Goal: Task Accomplishment & Management: Manage account settings

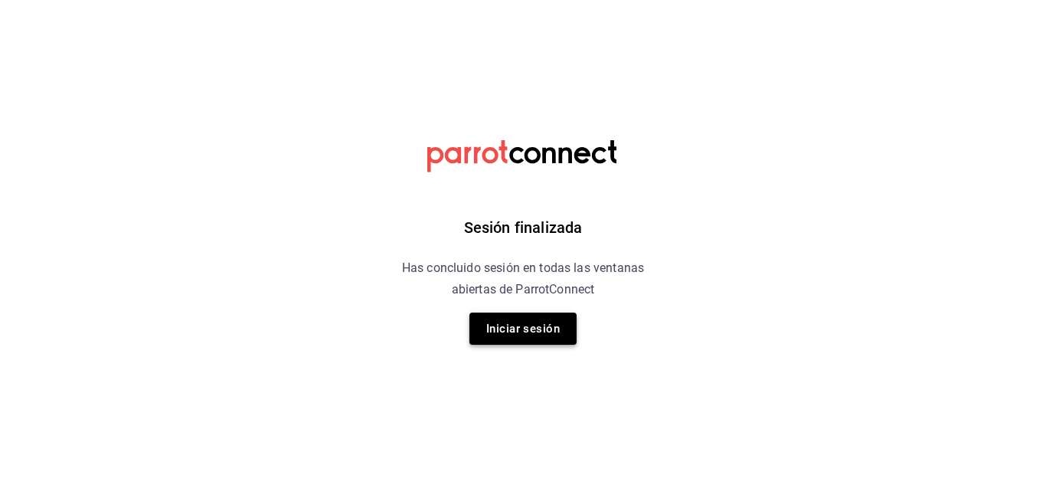
click at [527, 323] on button "Iniciar sesión" at bounding box center [522, 328] width 107 height 32
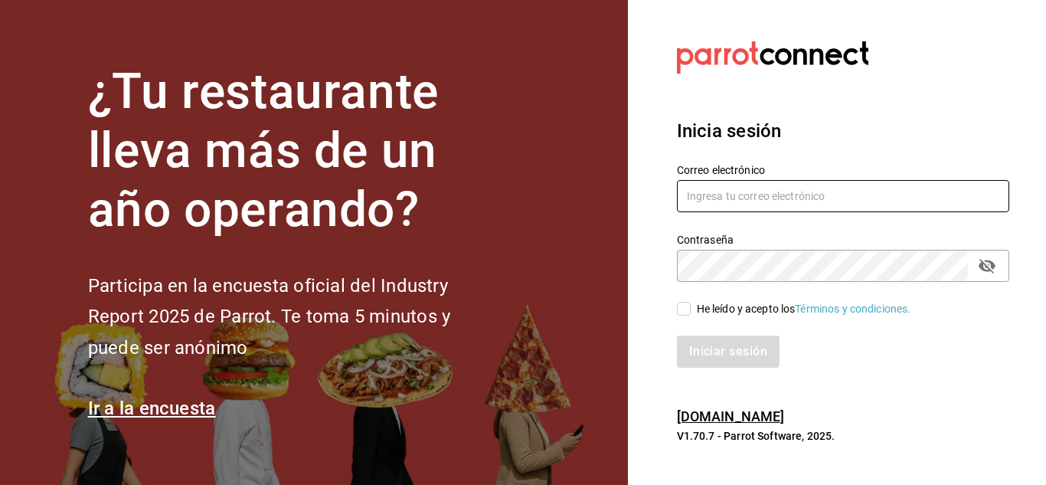
type input "[EMAIL_ADDRESS][DOMAIN_NAME]"
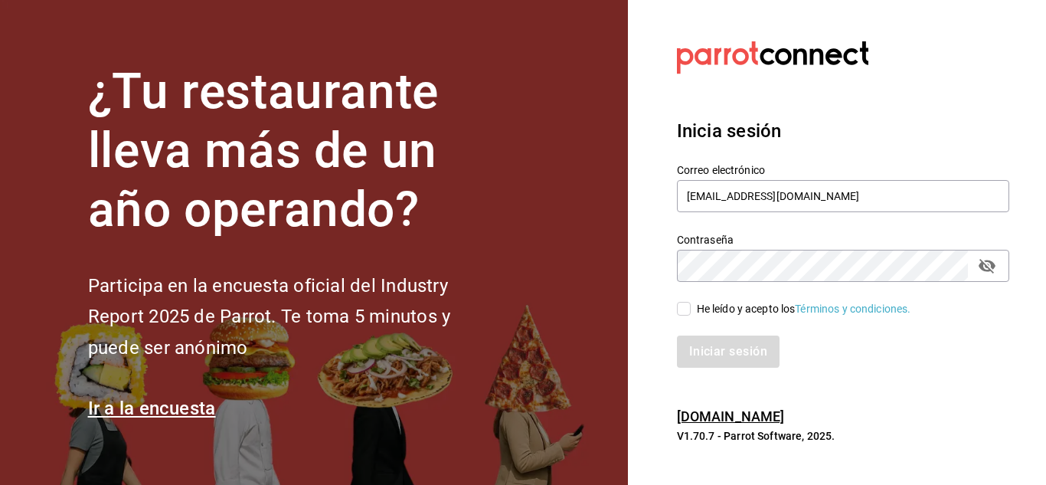
click at [690, 309] on input "He leído y acepto los Términos y condiciones." at bounding box center [684, 309] width 14 height 14
checkbox input "true"
click at [695, 349] on button "Iniciar sesión" at bounding box center [729, 351] width 104 height 32
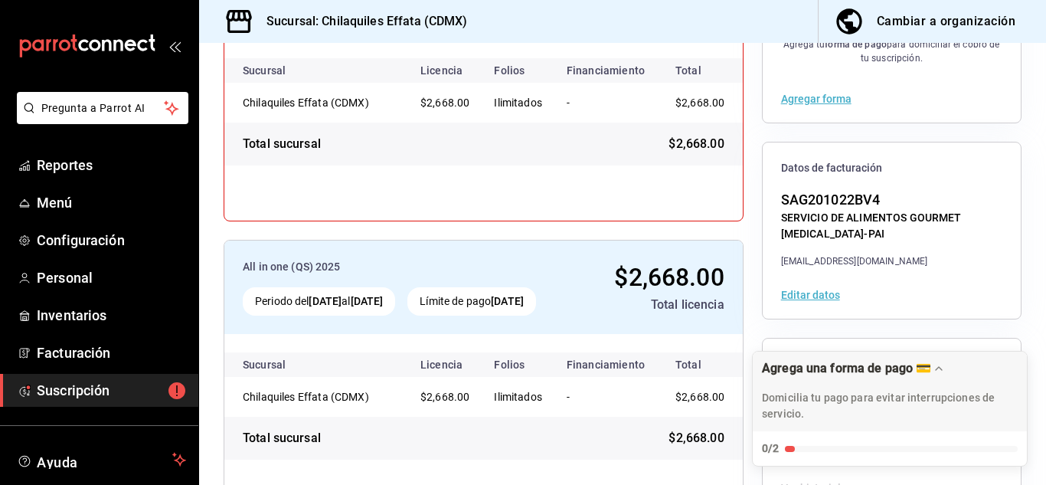
scroll to position [302, 0]
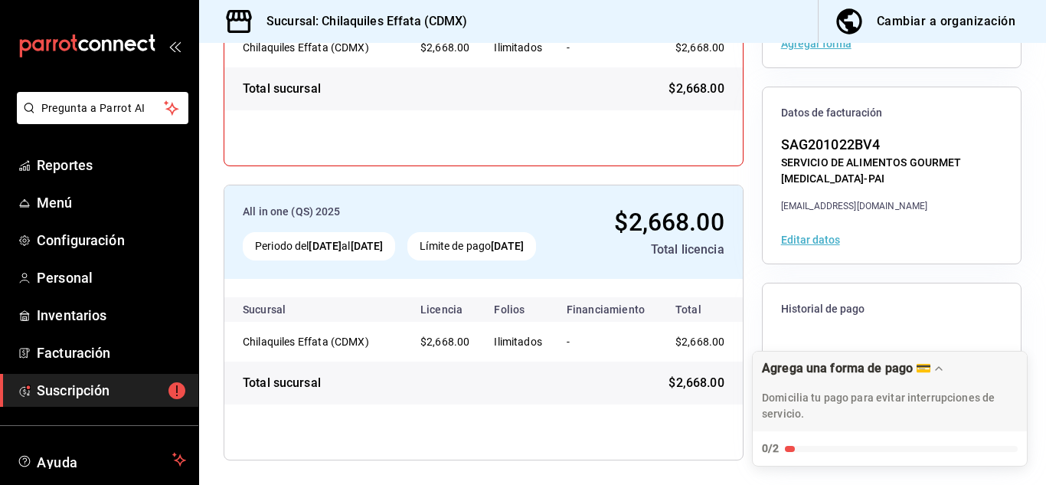
click at [826, 306] on span "Historial de pago" at bounding box center [891, 309] width 221 height 15
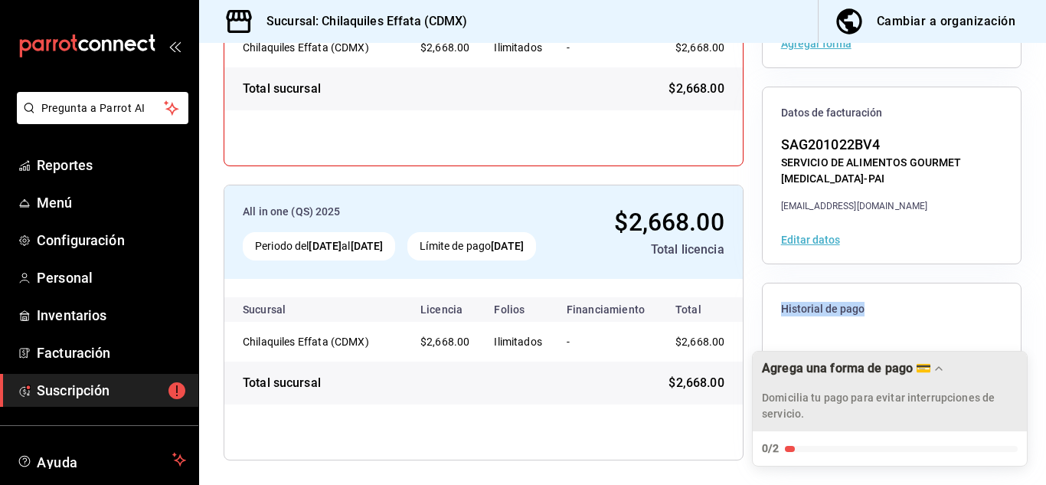
click at [939, 371] on icon "Drag to move checklist" at bounding box center [939, 368] width 12 height 12
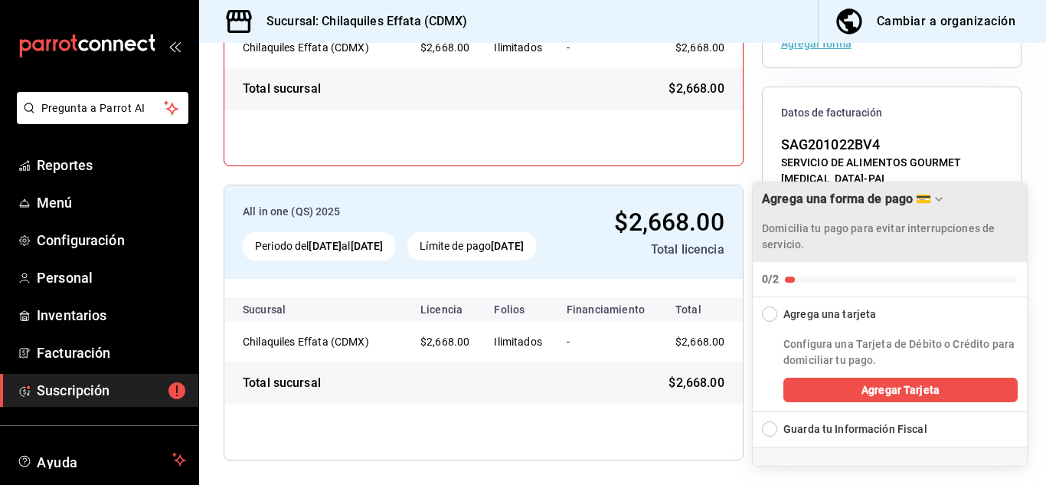
click at [744, 434] on div "All in one (QS) 2025 Periodo del 10 may 2025 al 10 sep 2025 Límite de pago 10 s…" at bounding box center [623, 175] width 798 height 570
click at [941, 194] on icon "Drag to move checklist" at bounding box center [939, 199] width 12 height 12
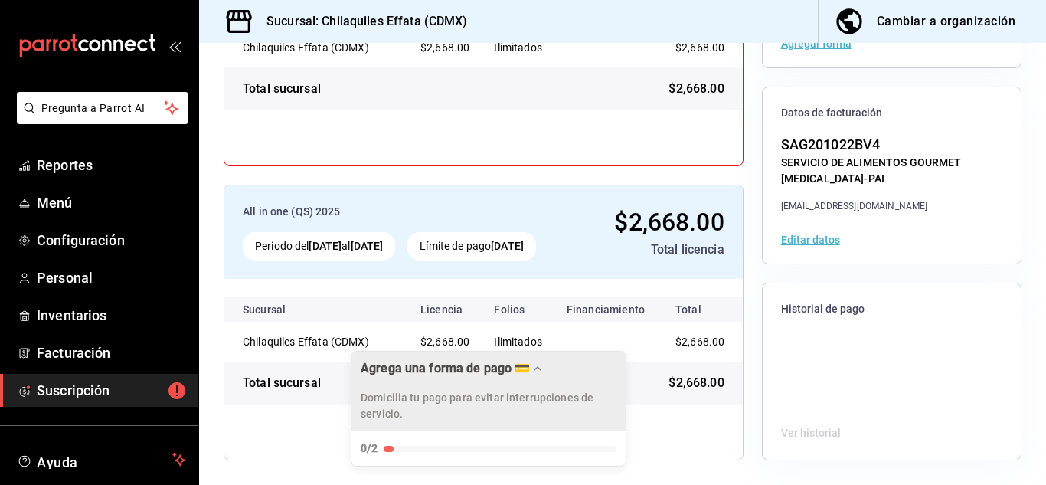
drag, startPoint x: 863, startPoint y: 394, endPoint x: 354, endPoint y: 405, distance: 509.4
click at [361, 405] on p "Domicilia tu pago para evitar interrupciones de servicio." at bounding box center [489, 406] width 256 height 32
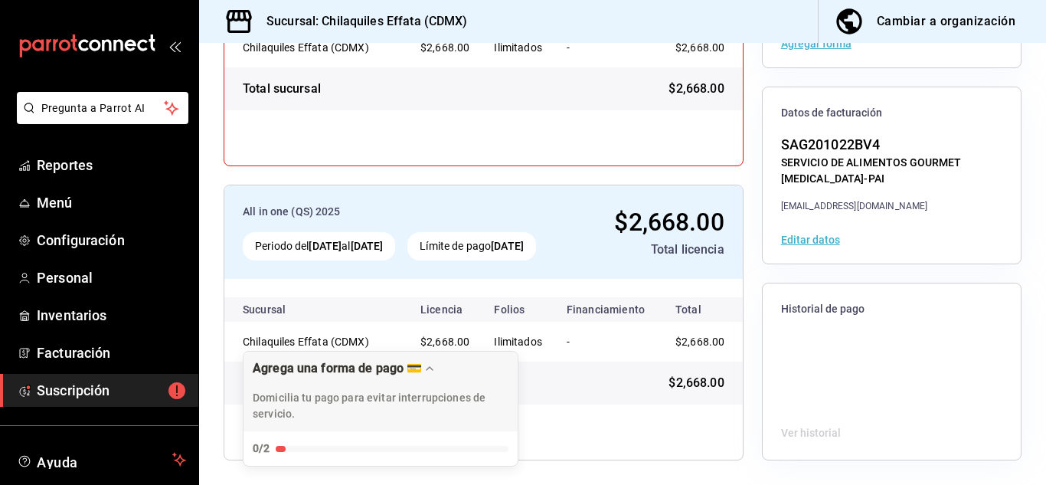
click at [787, 424] on div "Ver historial" at bounding box center [892, 433] width 258 height 53
click at [807, 313] on span "Historial de pago" at bounding box center [891, 309] width 221 height 15
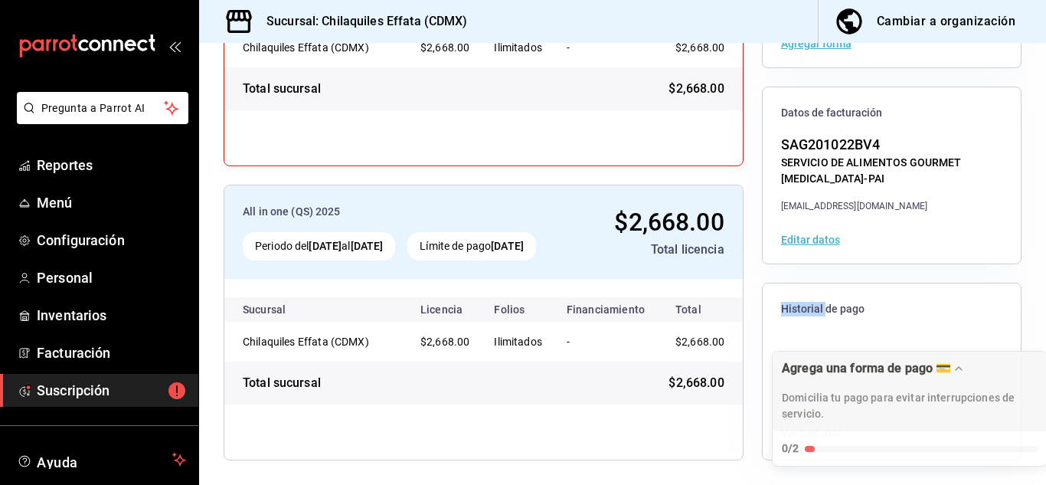
drag, startPoint x: 368, startPoint y: 371, endPoint x: 911, endPoint y: 432, distance: 547.1
click at [911, 432] on button "Agrega una forma de pago 💳 Domicilia tu pago para evitar interrupciones de serv…" at bounding box center [910, 409] width 274 height 114
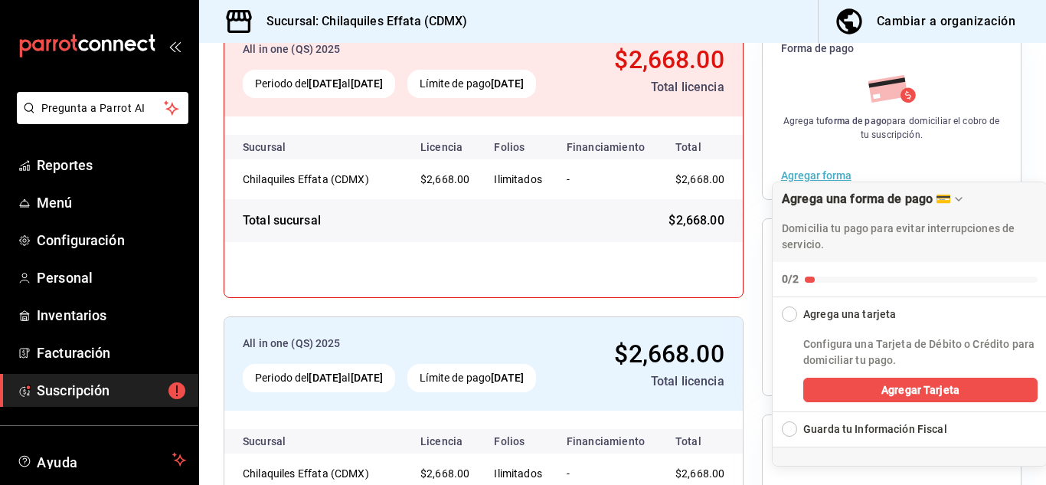
scroll to position [149, 0]
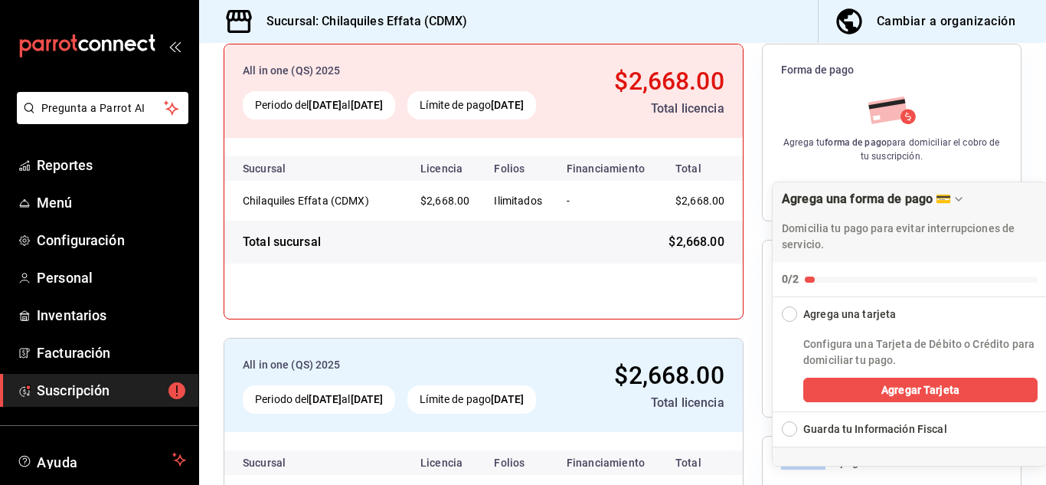
click at [955, 201] on icon "Drag to move checklist" at bounding box center [959, 199] width 12 height 12
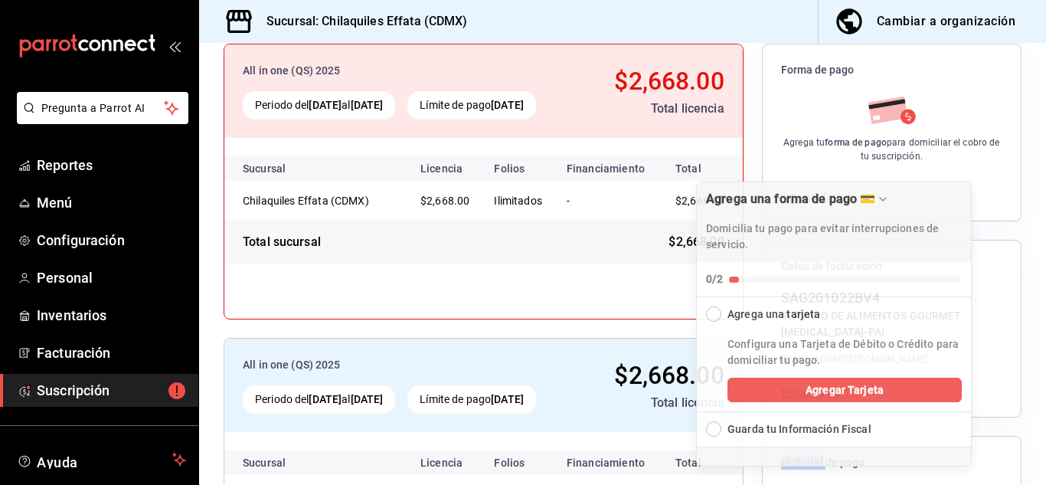
drag, startPoint x: 989, startPoint y: 198, endPoint x: 908, endPoint y: 295, distance: 126.1
click at [908, 295] on button "Agrega una forma de pago 💳 Domicilia tu pago para evitar interrupciones de serv…" at bounding box center [834, 239] width 274 height 114
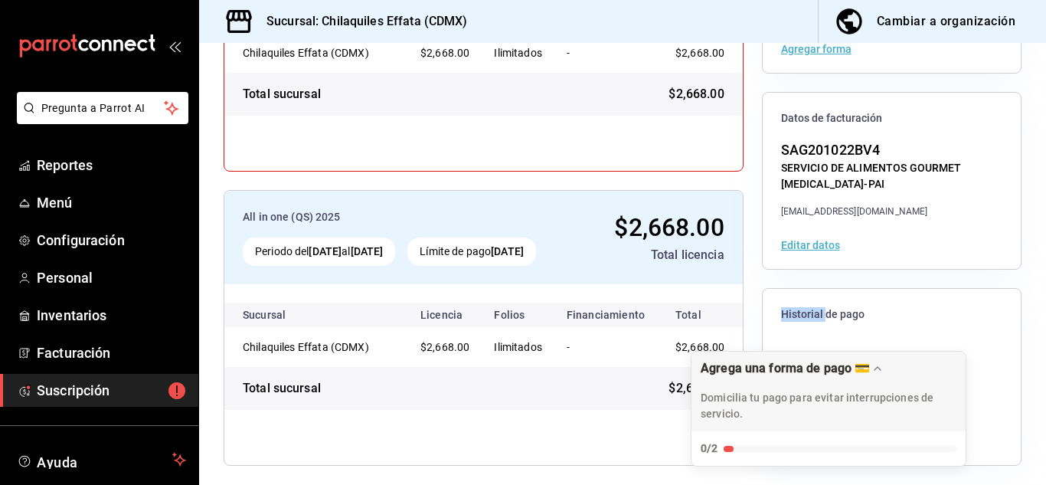
scroll to position [302, 0]
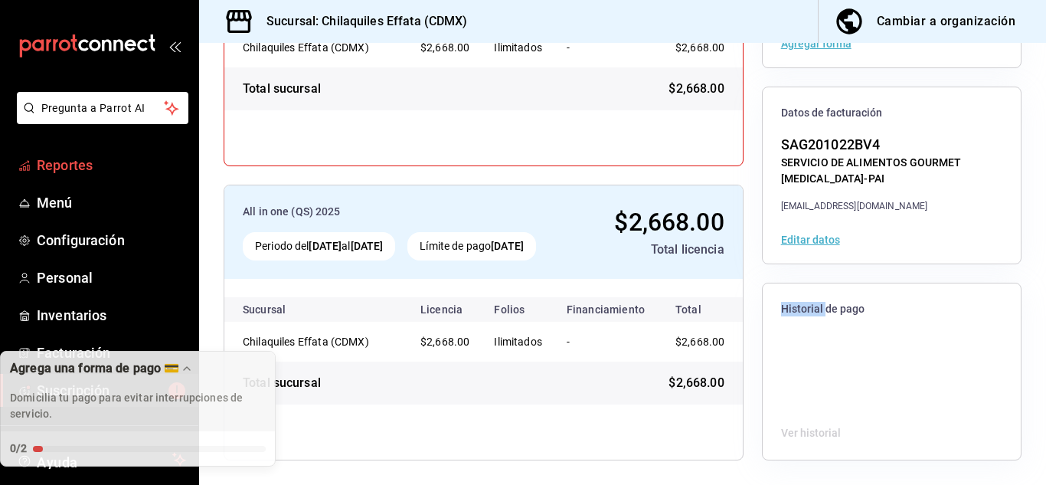
drag, startPoint x: 790, startPoint y: 399, endPoint x: 0, endPoint y: 176, distance: 821.2
click at [0, 176] on body "Pregunta a Parrot AI Reportes Menú Configuración Personal Inventarios Facturaci…" at bounding box center [523, 242] width 1046 height 485
drag, startPoint x: 205, startPoint y: 378, endPoint x: 162, endPoint y: 330, distance: 65.1
click at [175, 314] on body "Pregunta a Parrot AI Reportes Menú Configuración Personal Inventarios Facturaci…" at bounding box center [523, 242] width 1046 height 485
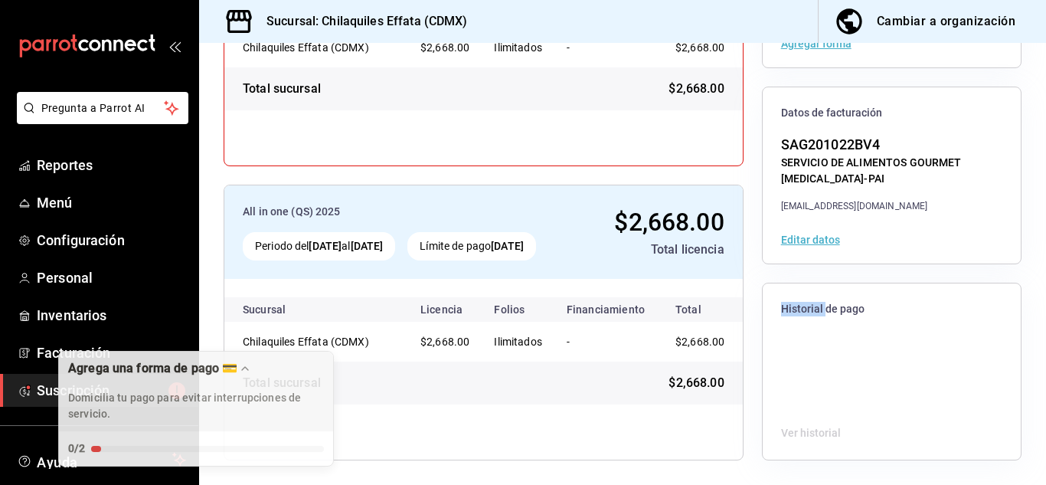
drag, startPoint x: 156, startPoint y: 368, endPoint x: 222, endPoint y: 97, distance: 279.0
click at [214, 49] on body "Pregunta a Parrot AI Reportes Menú Configuración Personal Inventarios Facturaci…" at bounding box center [523, 242] width 1046 height 485
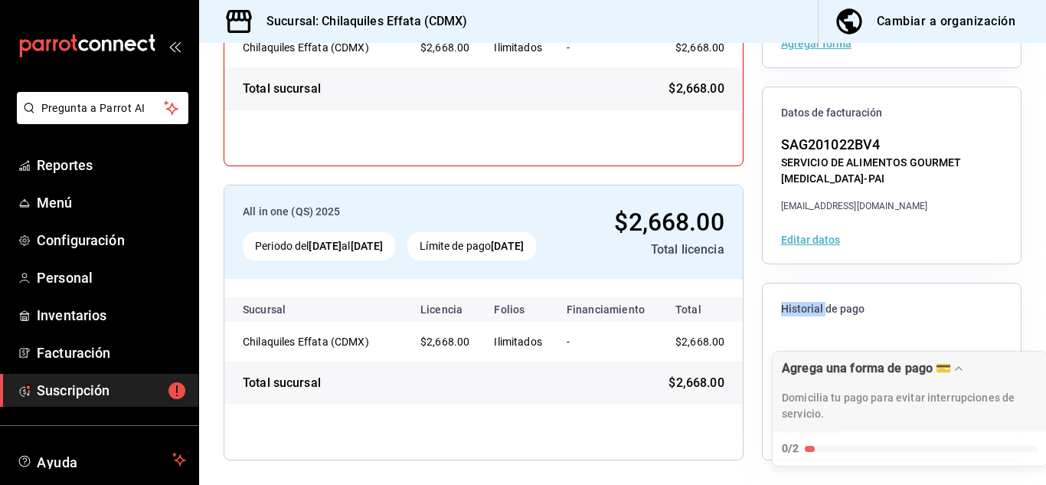
drag, startPoint x: 190, startPoint y: 365, endPoint x: 1045, endPoint y: -2, distance: 930.1
click at [1045, 0] on html "Pregunta a Parrot AI Reportes Menú Configuración Personal Inventarios Facturaci…" at bounding box center [523, 242] width 1046 height 485
click at [96, 453] on span "Ayuda" at bounding box center [101, 459] width 129 height 18
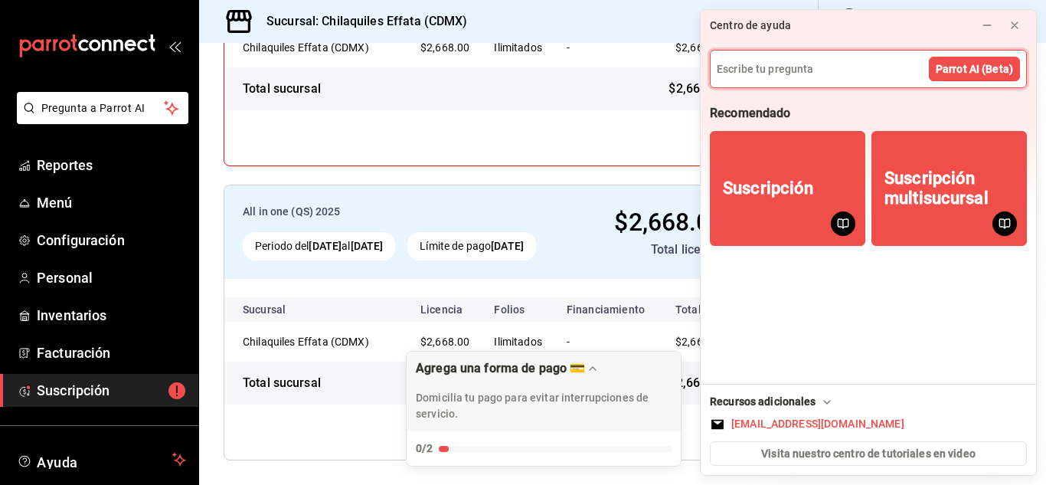
click at [538, 166] on div "All in one (QS) 2025 Periodo del 10 may 2025 al 10 sep 2025 Límite de pago 10 s…" at bounding box center [484, 175] width 520 height 570
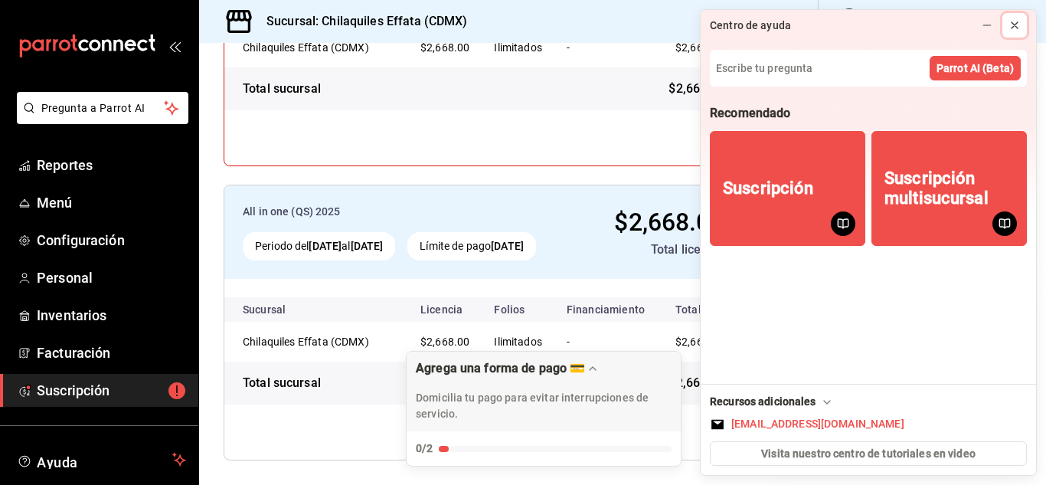
click at [1021, 21] on button at bounding box center [1014, 25] width 25 height 25
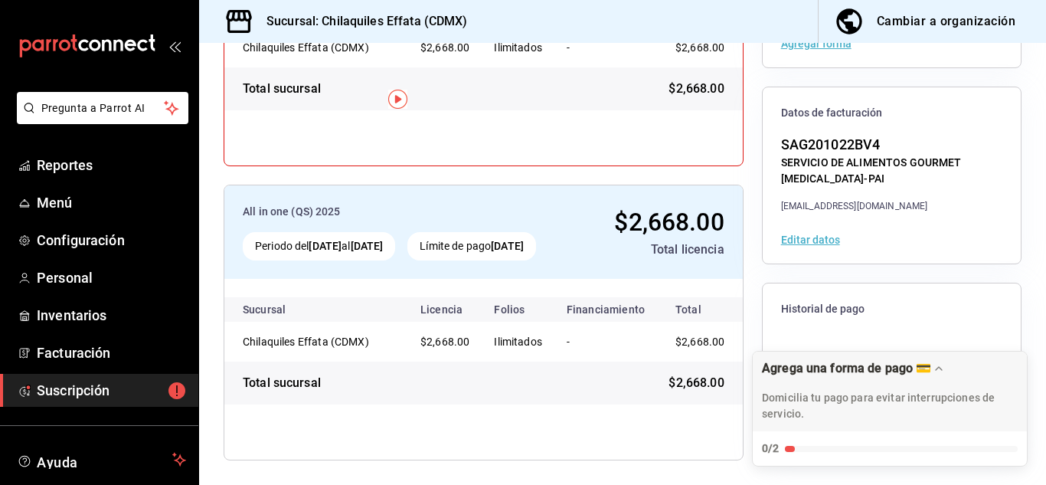
scroll to position [0, 0]
